Goal: Consume media (video, audio)

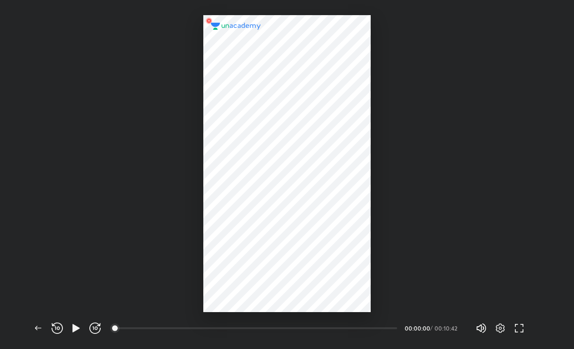
scroll to position [349, 574]
click at [359, 89] on div at bounding box center [286, 163] width 167 height 297
drag, startPoint x: 496, startPoint y: 271, endPoint x: 458, endPoint y: 244, distance: 46.0
click at [458, 244] on div at bounding box center [287, 155] width 574 height 311
click at [456, 243] on div at bounding box center [287, 155] width 574 height 311
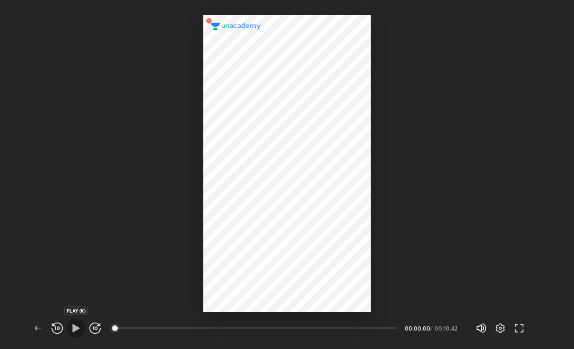
click at [69, 324] on span "button" at bounding box center [76, 327] width 15 height 11
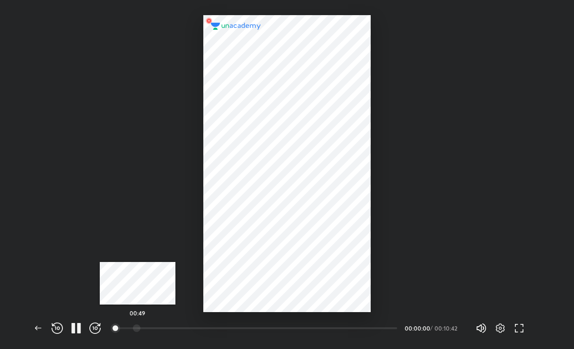
click at [138, 326] on div at bounding box center [137, 328] width 8 height 8
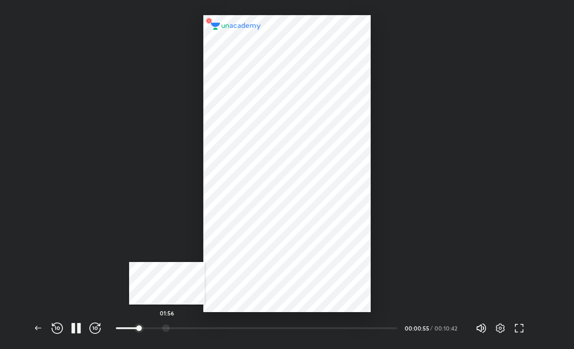
click at [167, 324] on div "01:56" at bounding box center [256, 327] width 281 height 9
click at [196, 325] on div at bounding box center [195, 328] width 8 height 8
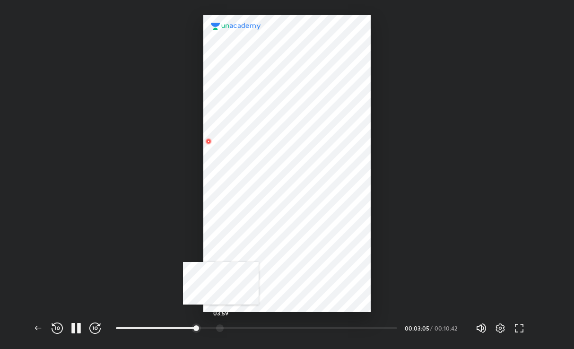
click at [221, 331] on div at bounding box center [220, 328] width 8 height 8
click at [60, 328] on icon "button" at bounding box center [57, 327] width 11 height 11
click at [288, 328] on div at bounding box center [287, 328] width 8 height 8
click at [297, 327] on div at bounding box center [297, 328] width 8 height 8
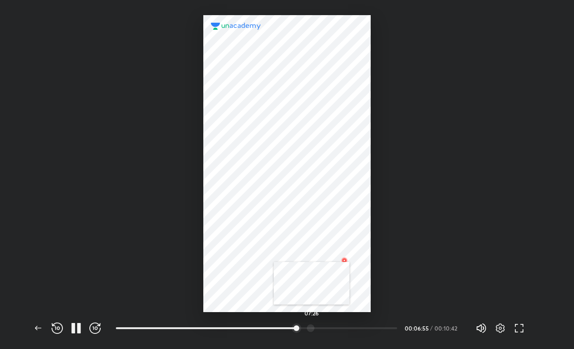
click at [311, 327] on div at bounding box center [311, 328] width 8 height 8
click at [476, 165] on div at bounding box center [287, 155] width 574 height 311
click at [336, 169] on div at bounding box center [286, 163] width 167 height 297
drag, startPoint x: 230, startPoint y: 132, endPoint x: 270, endPoint y: 67, distance: 76.9
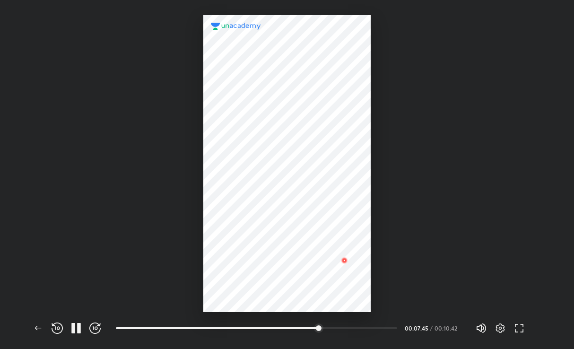
click at [237, 120] on div at bounding box center [286, 163] width 167 height 297
click at [283, 175] on div at bounding box center [286, 163] width 167 height 297
click at [411, 329] on div "00:08:45" at bounding box center [417, 328] width 24 height 6
click at [380, 241] on div at bounding box center [287, 155] width 574 height 311
click at [76, 322] on button "button" at bounding box center [76, 328] width 19 height 19
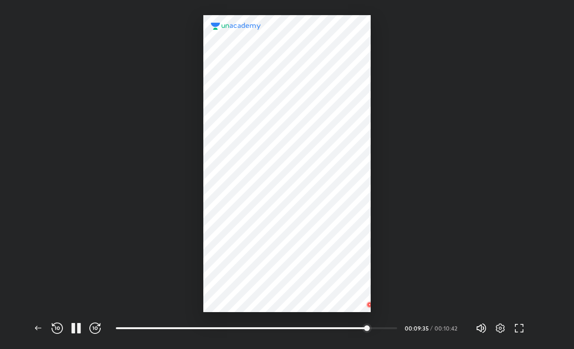
click at [26, 336] on div "Back REWIND (J) PAUSE (K) FORWARD (L) 05:09 00:09:35 / 00:10:42 Volume (M) 100%…" at bounding box center [287, 329] width 574 height 37
click at [36, 327] on icon "button" at bounding box center [38, 328] width 6 height 4
